Goal: Navigation & Orientation: Find specific page/section

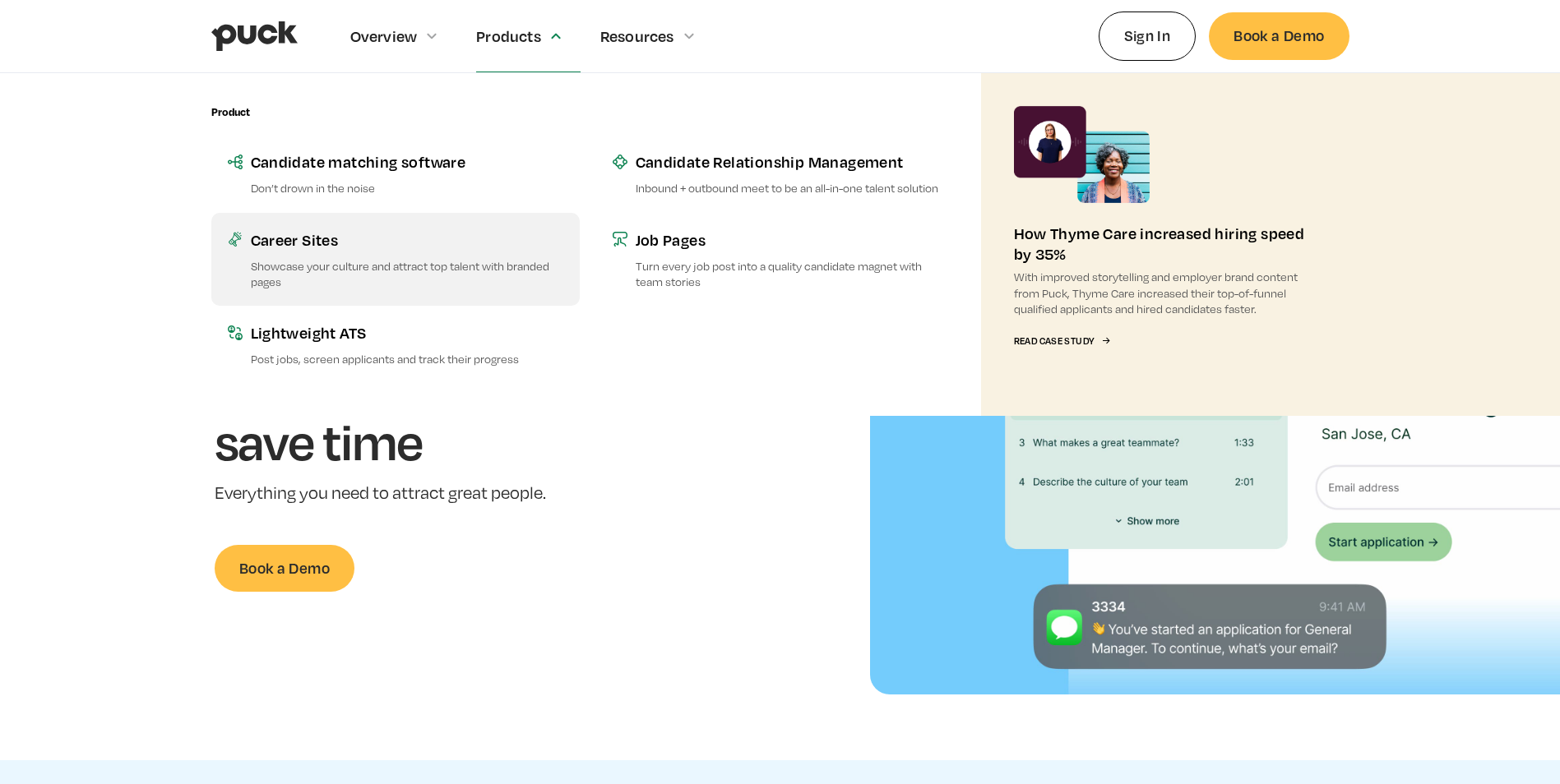
click at [317, 239] on div "Career Sites" at bounding box center [406, 240] width 313 height 21
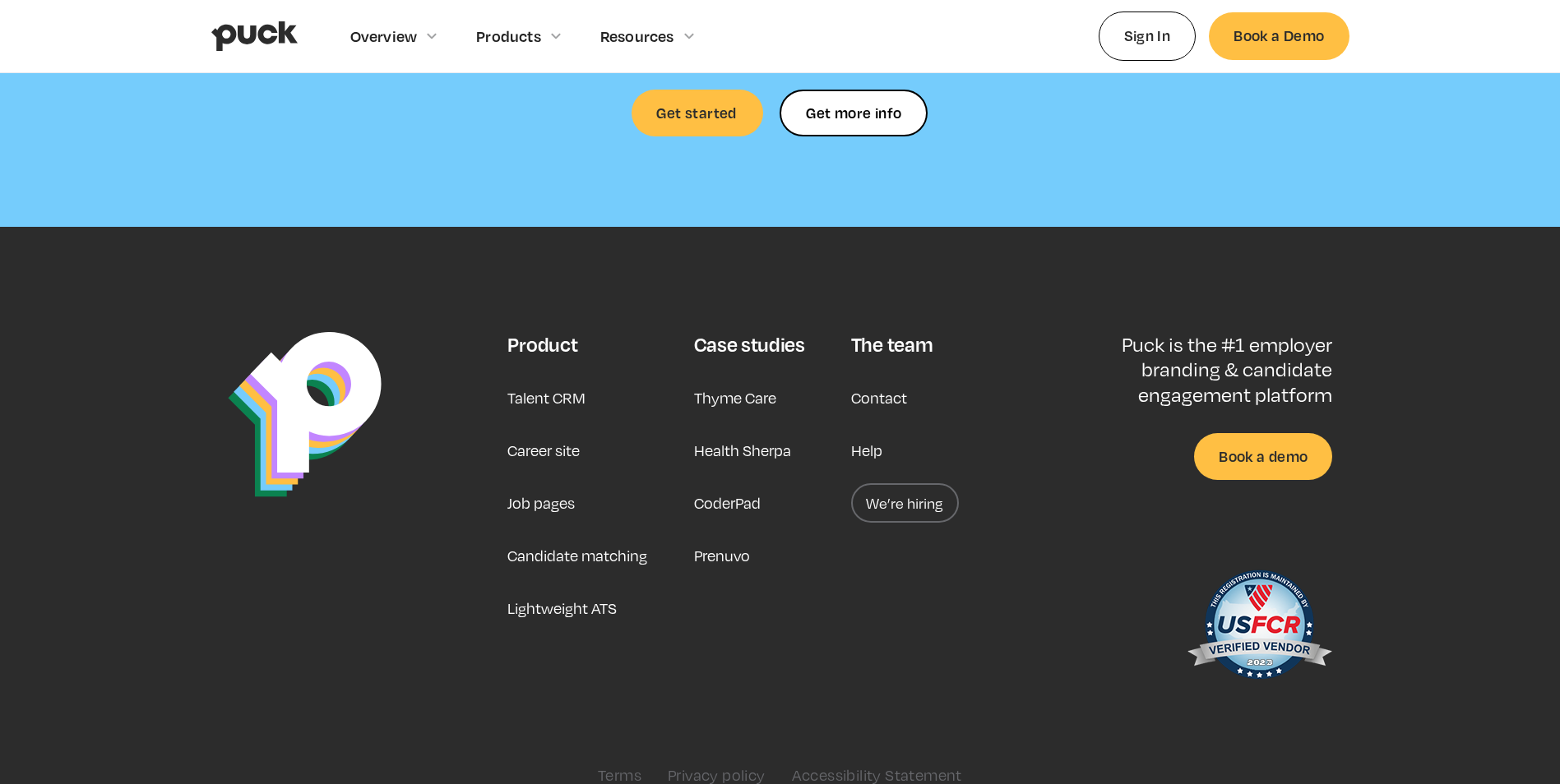
scroll to position [4910, 0]
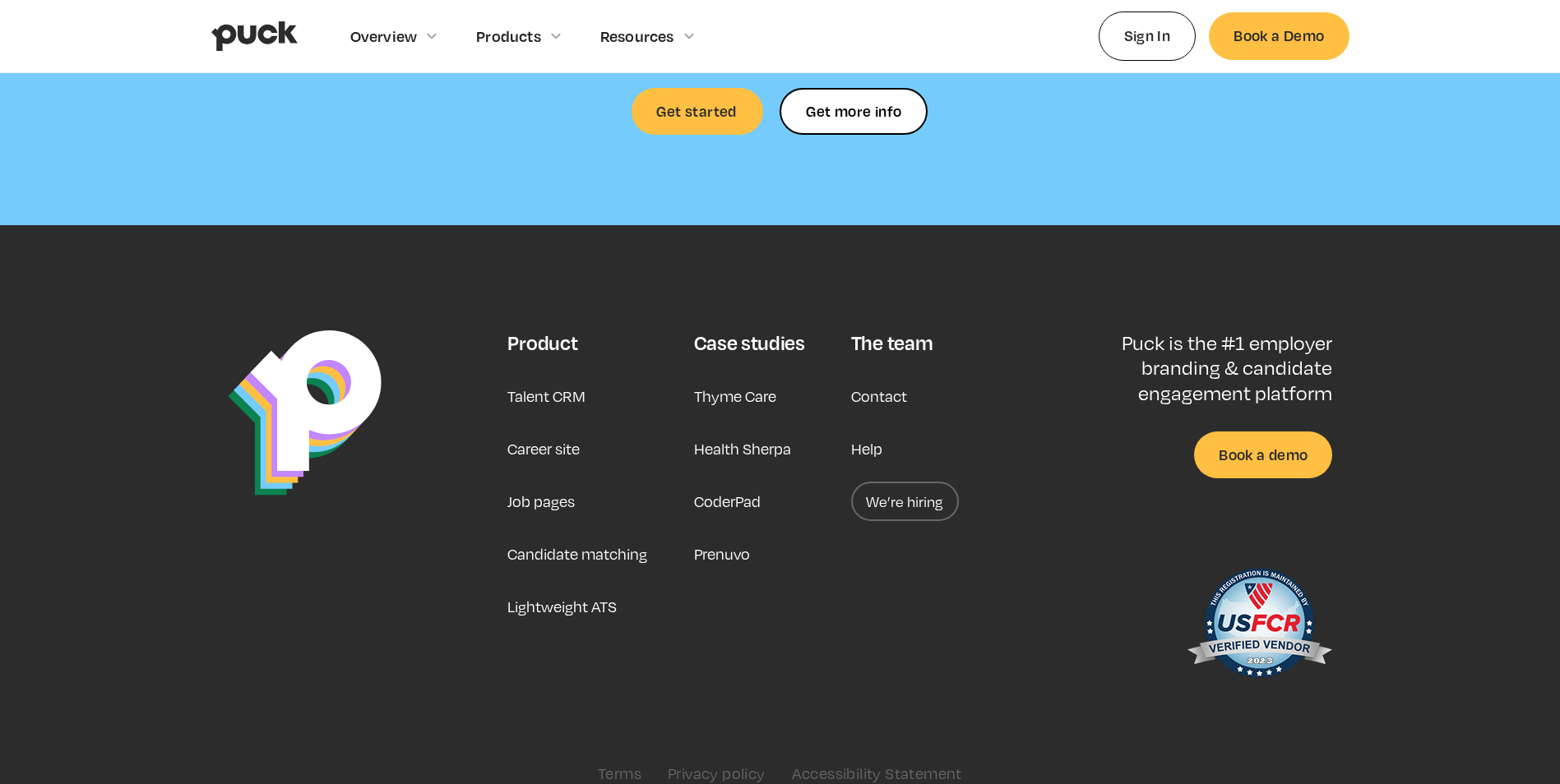
click at [522, 429] on link "Career site" at bounding box center [543, 449] width 73 height 40
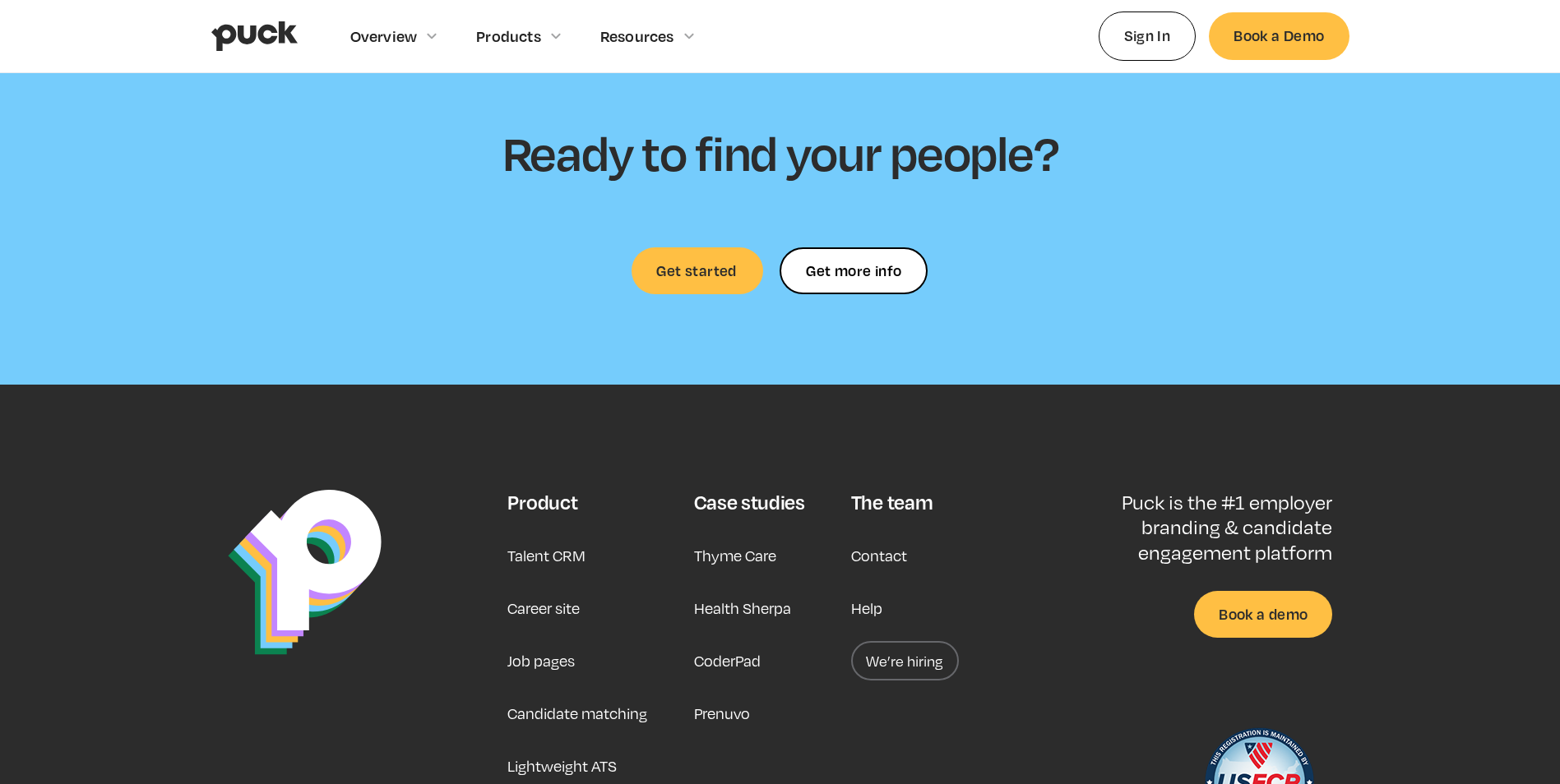
scroll to position [4910, 0]
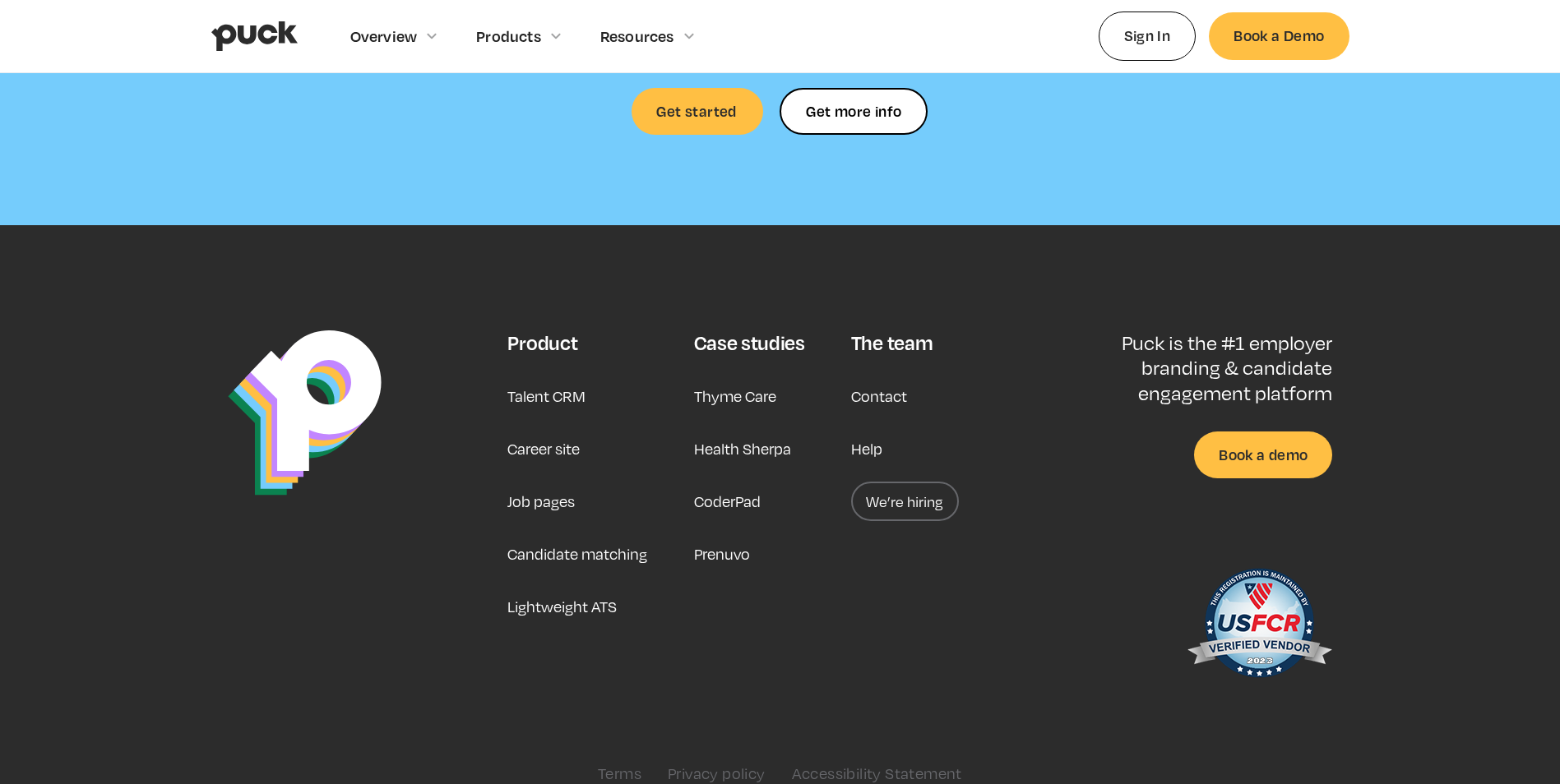
click at [712, 429] on link "Health Sherpa" at bounding box center [742, 449] width 97 height 40
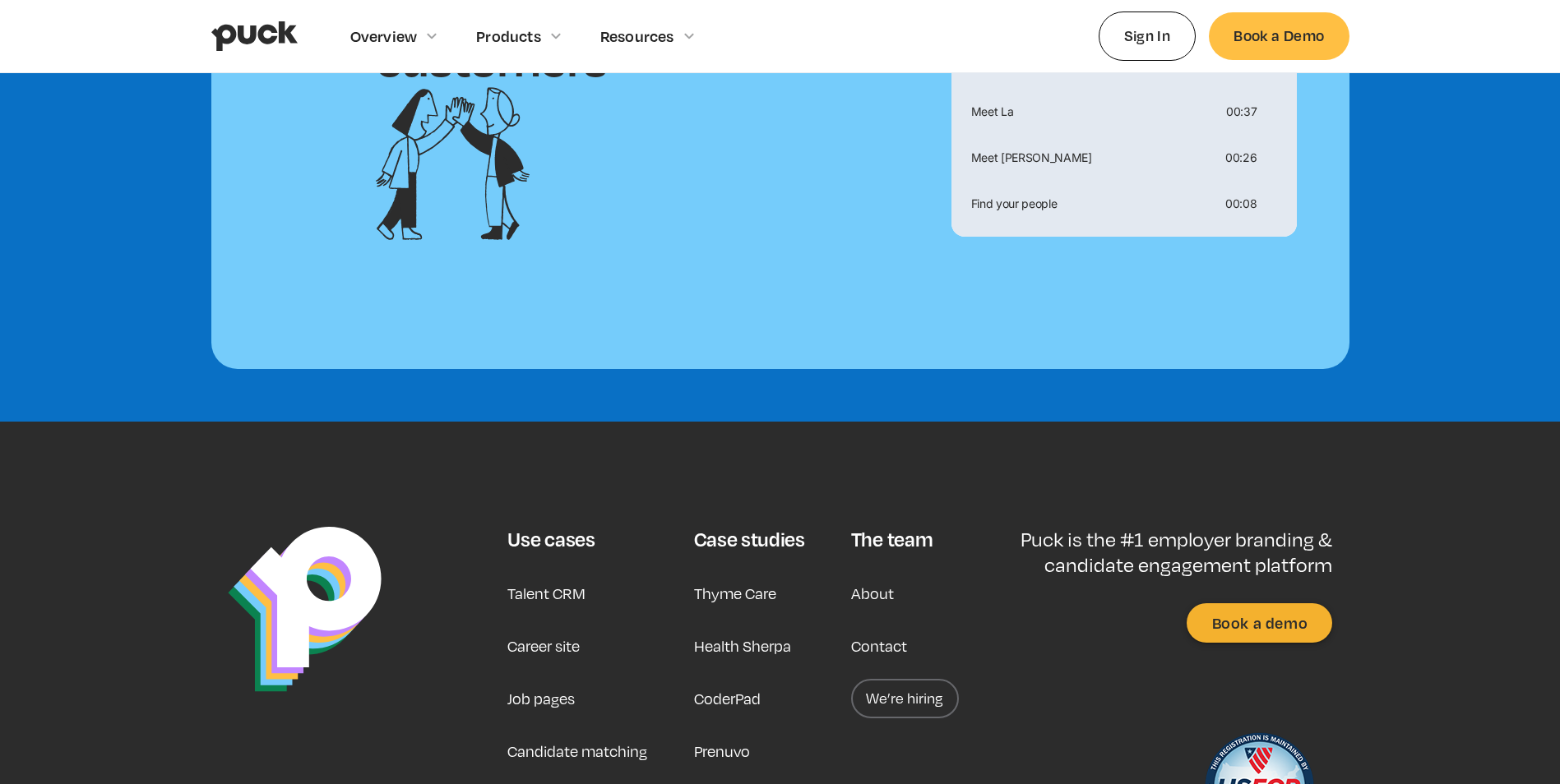
scroll to position [4110, 0]
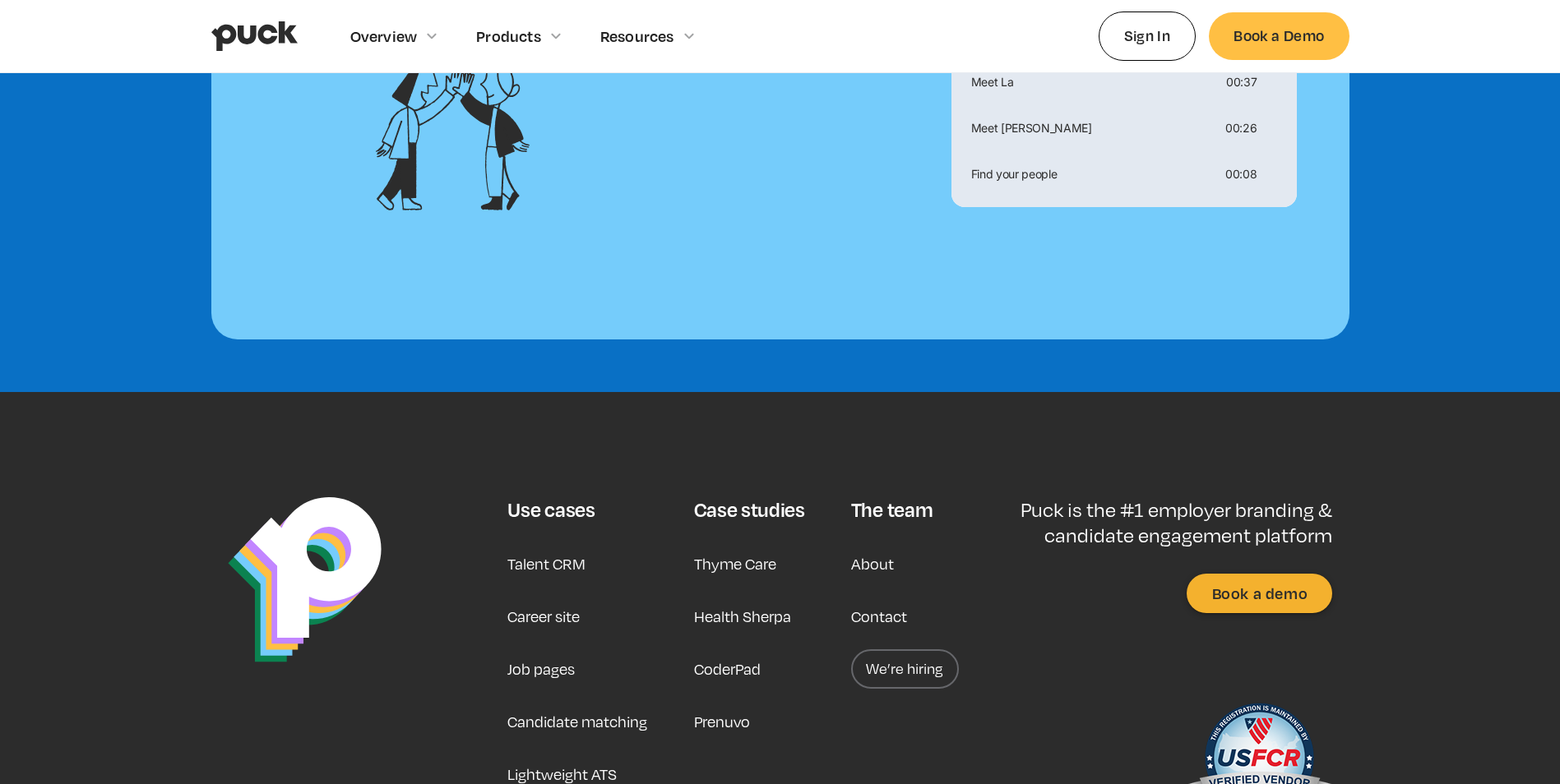
click at [918, 649] on link "We’re hiring" at bounding box center [905, 669] width 108 height 40
